Goal: Find specific page/section: Find specific page/section

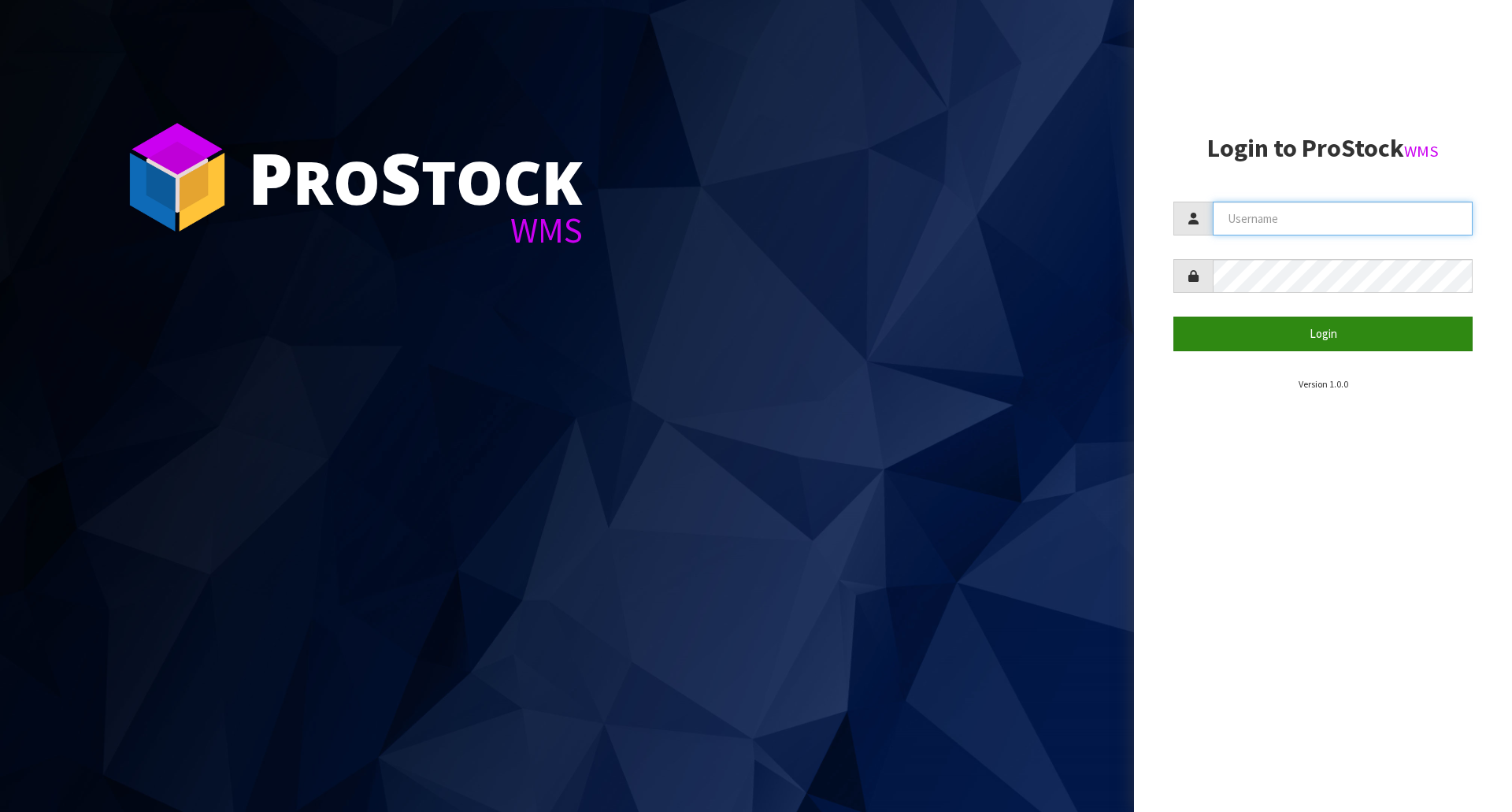
type input "[EMAIL_ADDRESS][DOMAIN_NAME]"
click at [1317, 337] on button "Login" at bounding box center [1323, 333] width 299 height 34
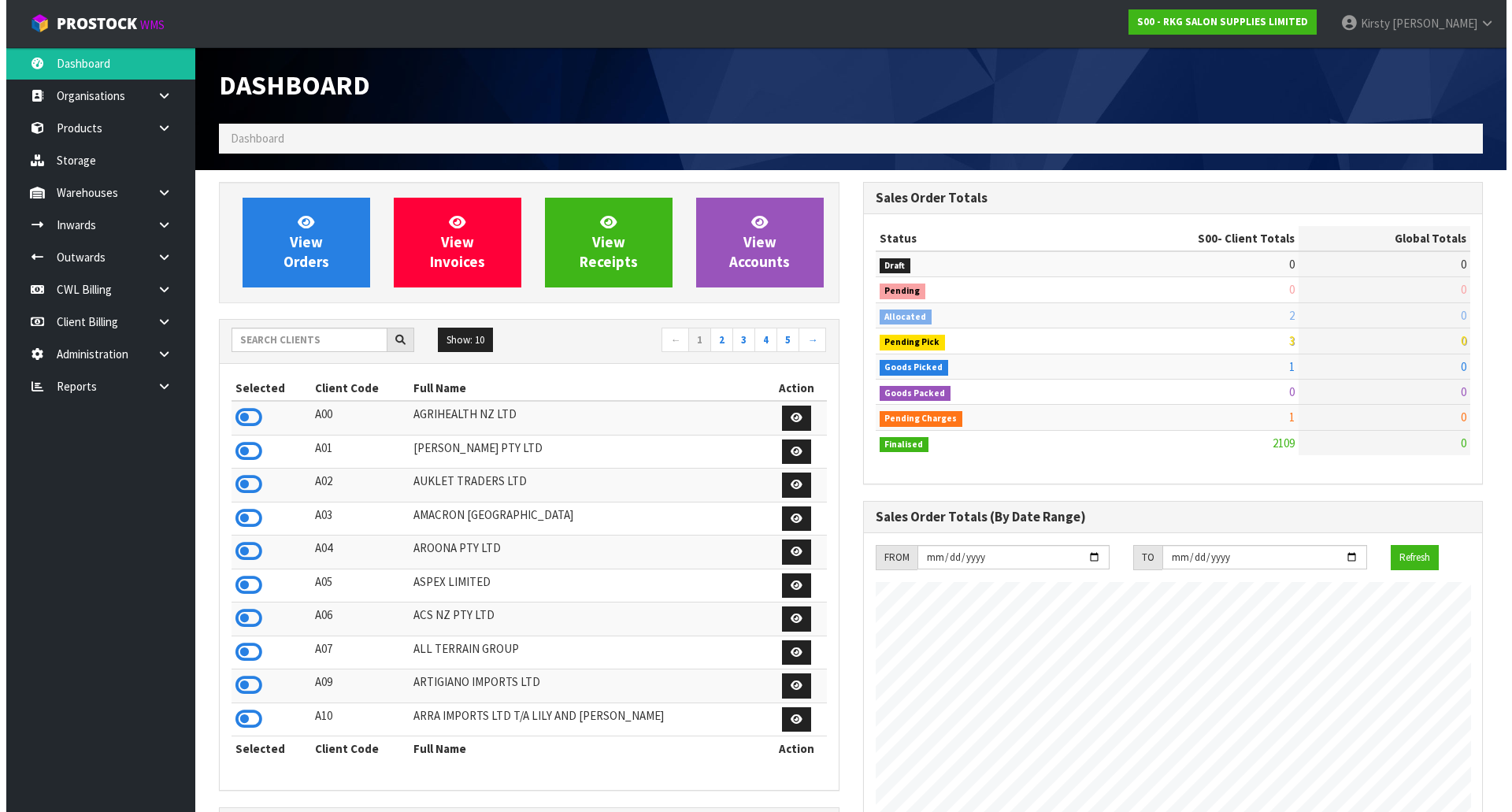
scroll to position [1193, 643]
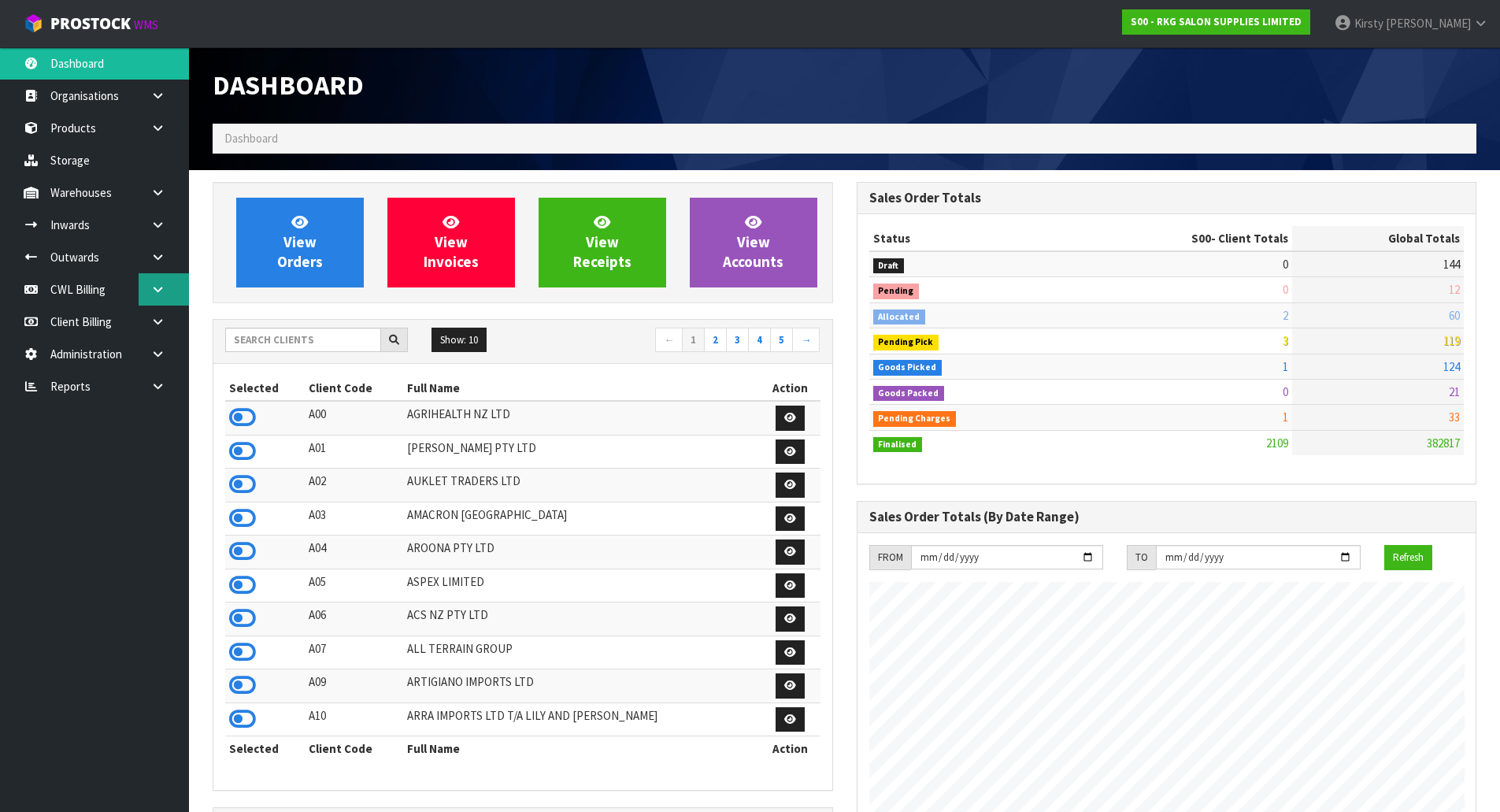
click at [161, 284] on icon at bounding box center [158, 289] width 15 height 12
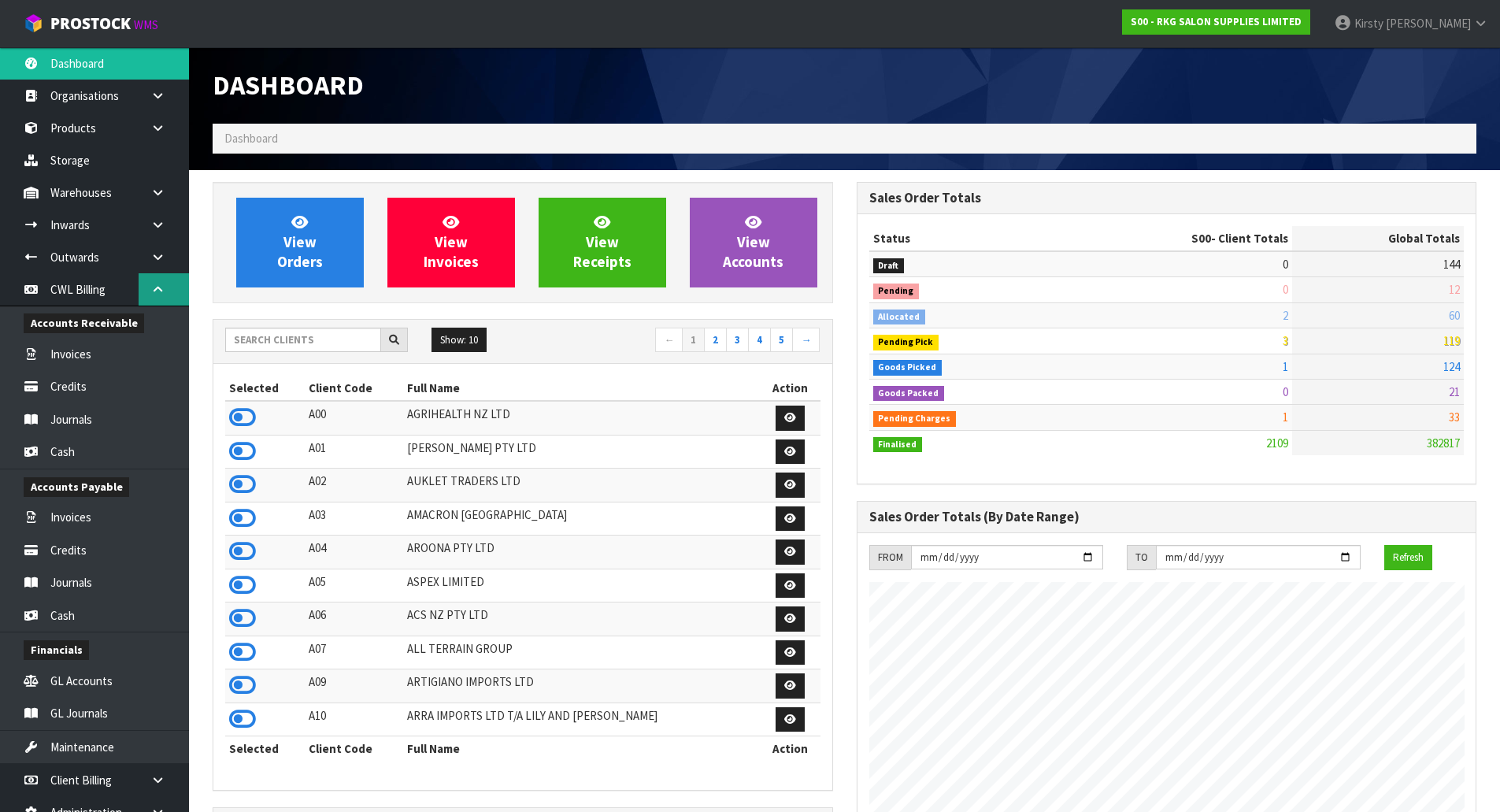
click at [151, 287] on icon at bounding box center [158, 289] width 15 height 12
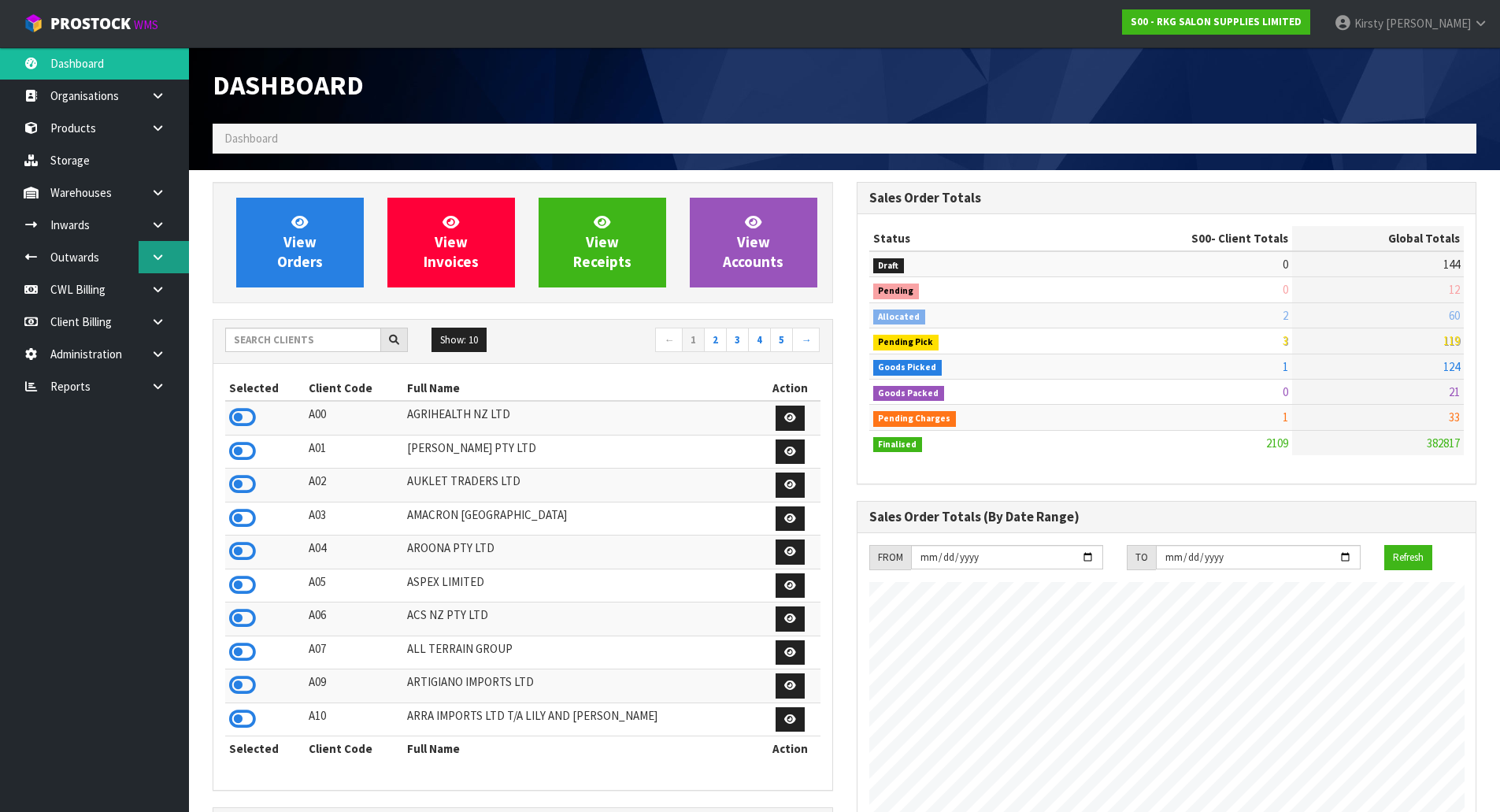
click at [157, 266] on link at bounding box center [163, 256] width 50 height 32
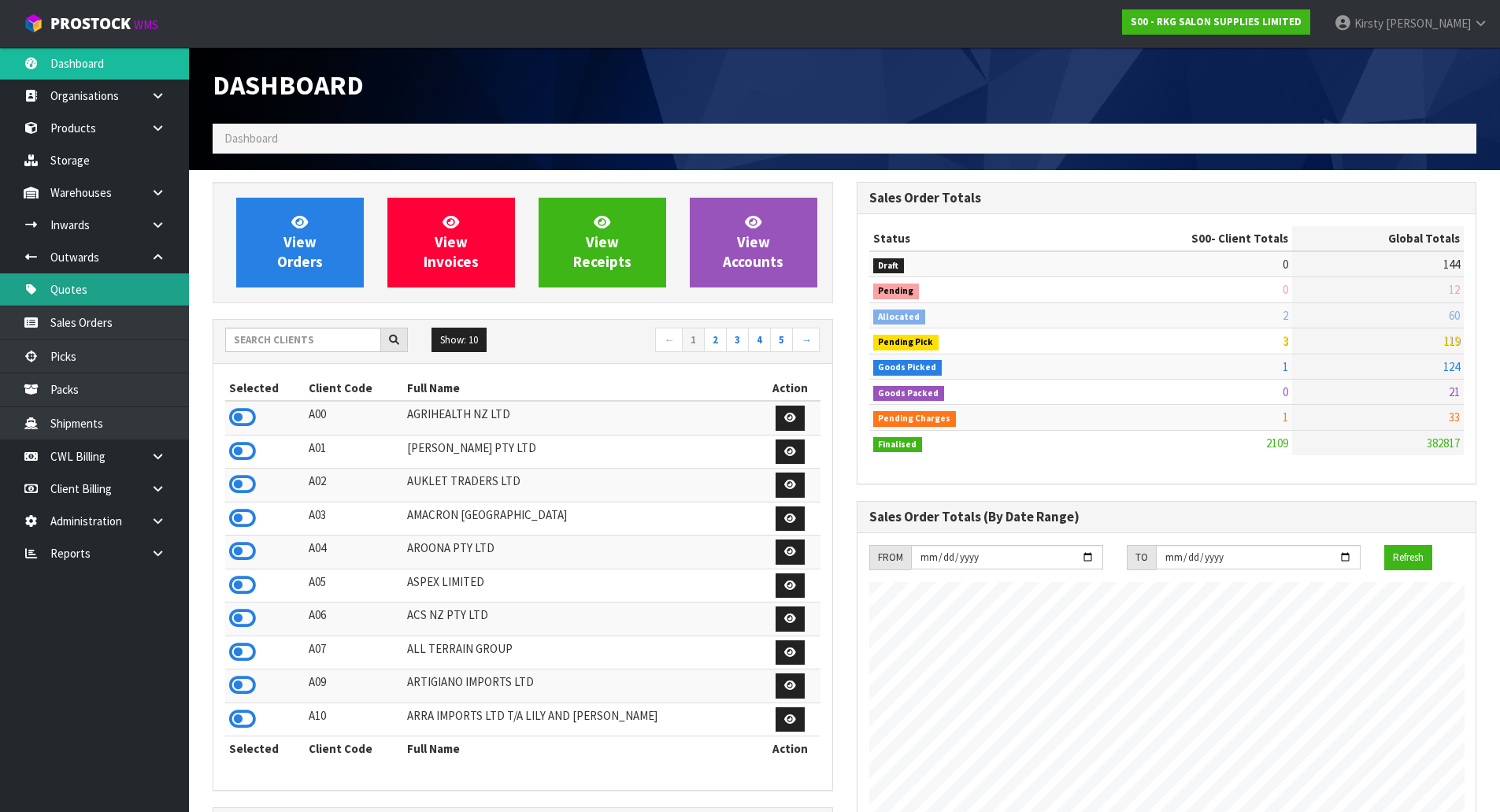
click at [87, 289] on link "Quotes" at bounding box center [94, 289] width 189 height 32
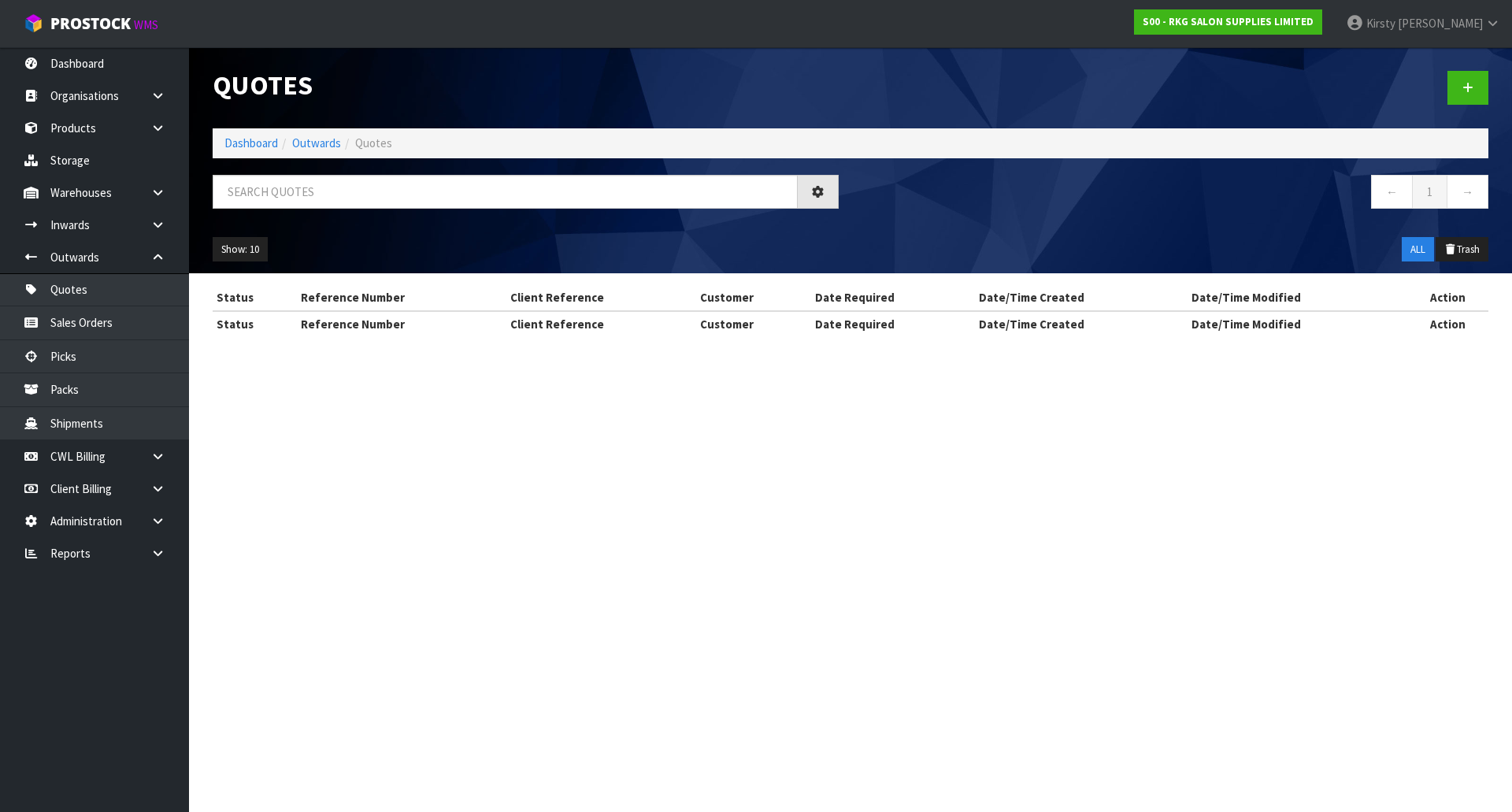
click at [157, 256] on div "Quotes Dashboard Outwards Quotes ← 1 → Show: 10 5 10 25 50 ALL Trash Status Ref…" at bounding box center [756, 182] width 1512 height 365
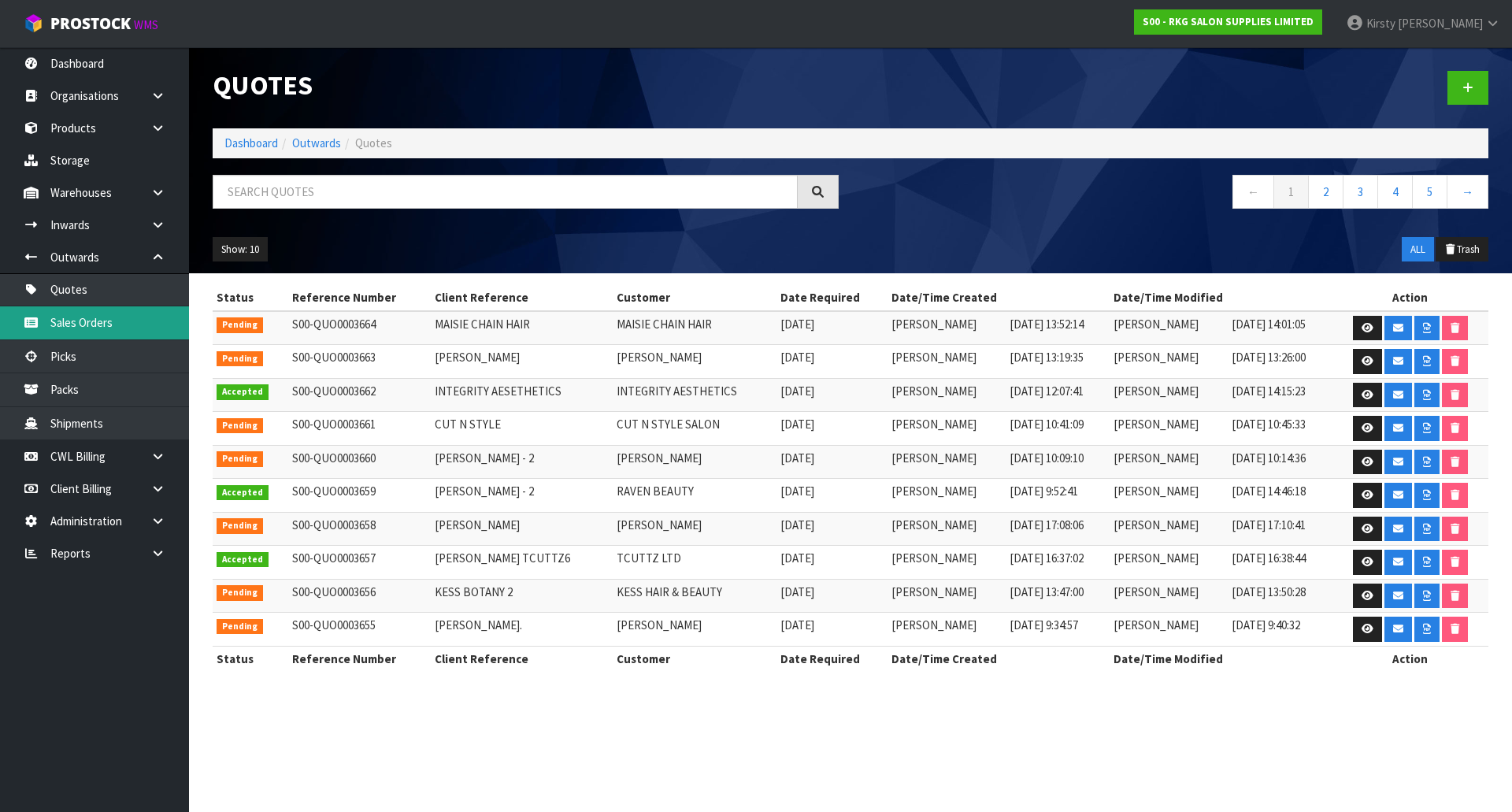
click at [98, 320] on link "Sales Orders" at bounding box center [94, 322] width 189 height 32
